Goal: Task Accomplishment & Management: Manage account settings

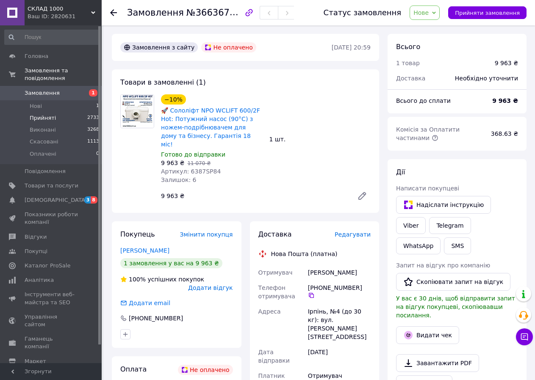
click at [48, 114] on span "Прийняті" at bounding box center [43, 118] width 26 height 8
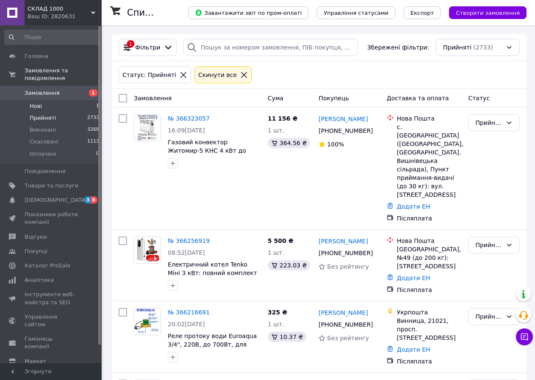
click at [42, 101] on li "Нові 1" at bounding box center [52, 106] width 104 height 12
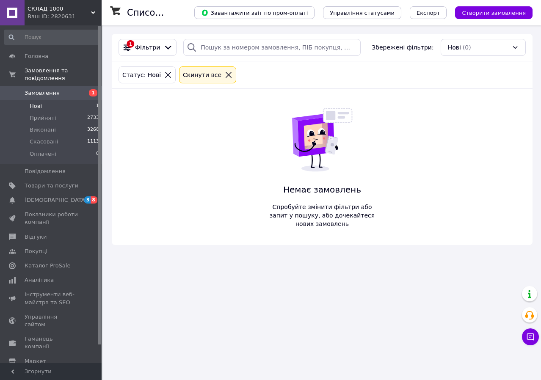
click at [41, 101] on li "Нові 1" at bounding box center [52, 106] width 104 height 12
click at [41, 100] on li "Нові 1" at bounding box center [52, 106] width 104 height 12
click at [51, 152] on li "Оплачені 0" at bounding box center [52, 156] width 104 height 16
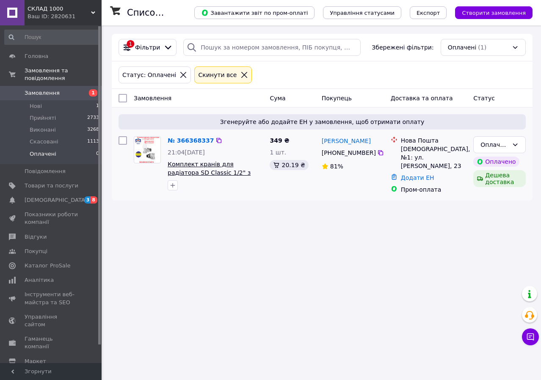
click at [197, 167] on span "Комплект кранів для радіатора SD Classiс 1/2" з антипротечкою. Латунь!" at bounding box center [209, 173] width 83 height 24
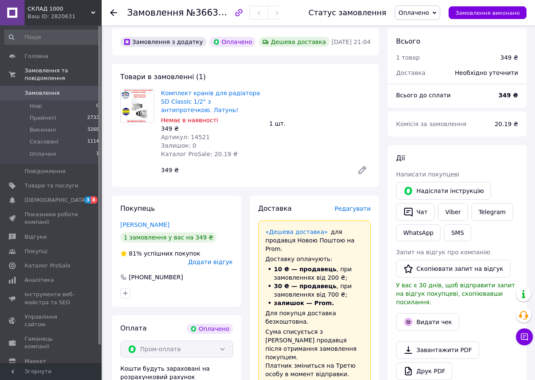
scroll to position [29, 0]
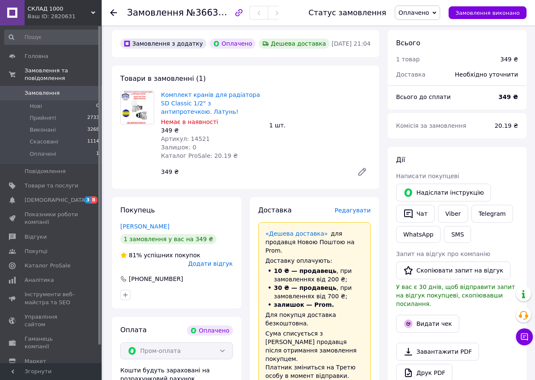
click at [362, 175] on icon at bounding box center [362, 172] width 10 height 10
